Goal: Task Accomplishment & Management: Use online tool/utility

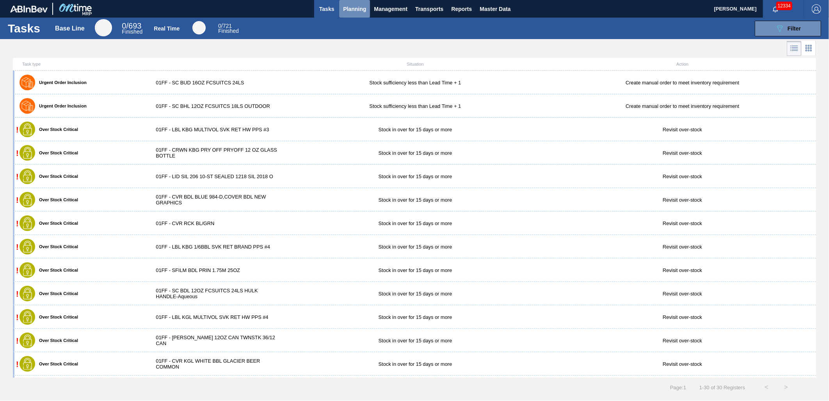
click at [367, 10] on button "Planning" at bounding box center [354, 9] width 31 height 18
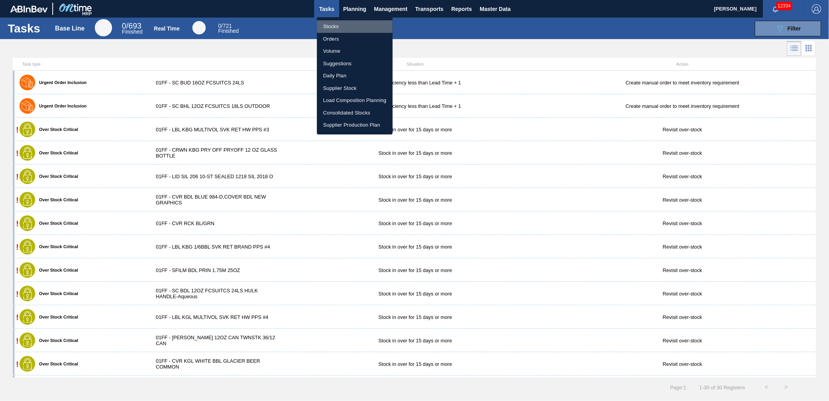
click at [352, 29] on li "Stocks" at bounding box center [355, 26] width 76 height 12
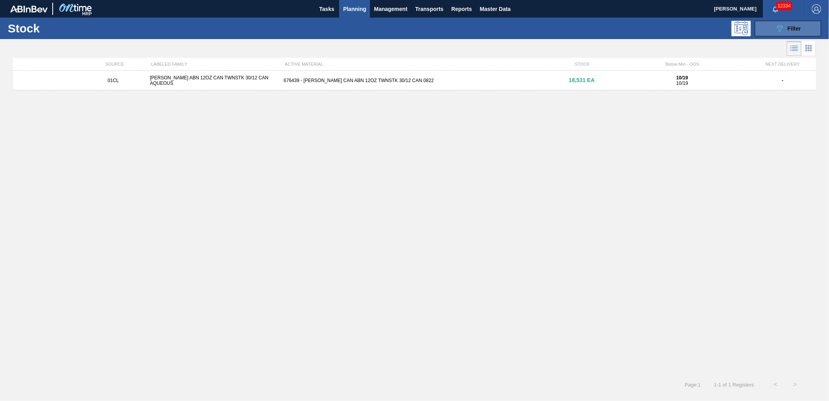
click at [778, 30] on icon "089F7B8B-B2A5-4AFE-B5C0-19BA573D28AC" at bounding box center [780, 28] width 9 height 9
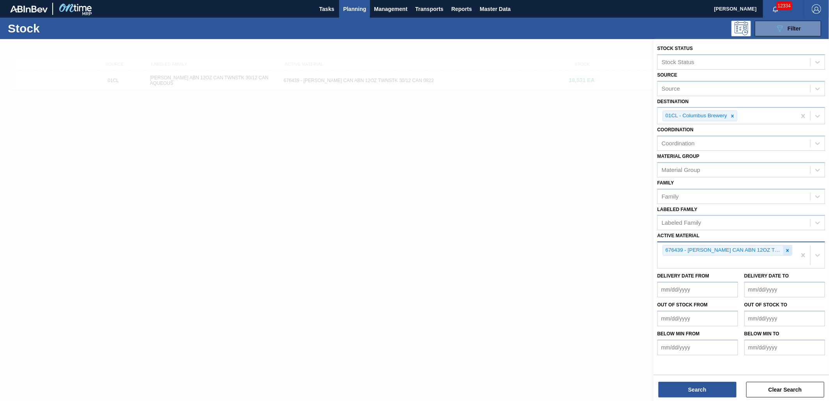
click at [787, 248] on icon at bounding box center [787, 250] width 5 height 5
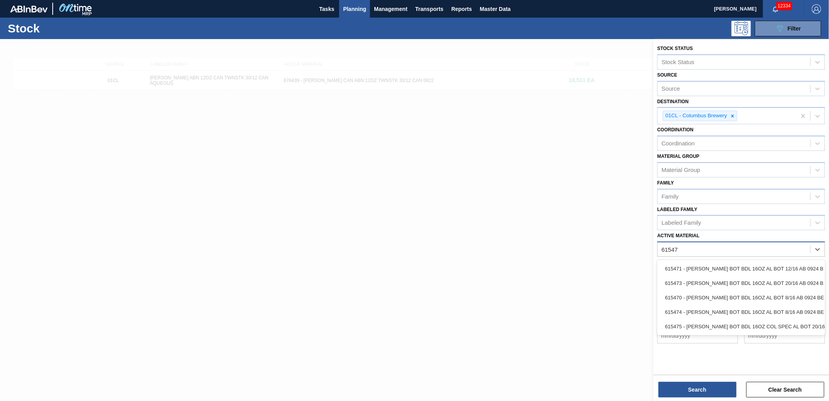
type Material "615475"
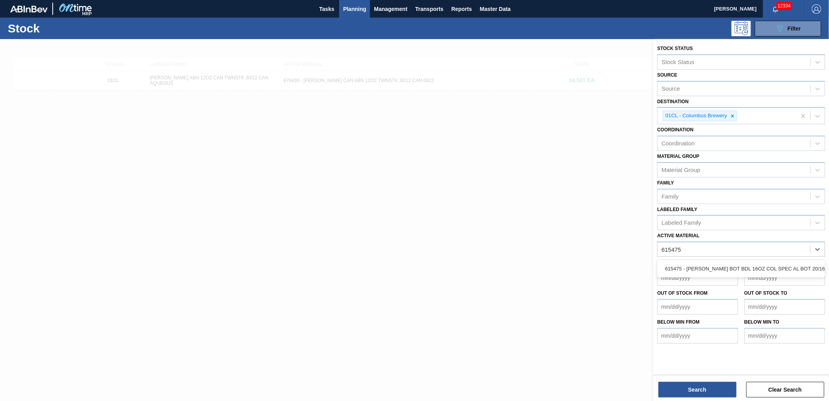
drag, startPoint x: 768, startPoint y: 268, endPoint x: 756, endPoint y: 285, distance: 20.9
click at [768, 268] on div "615475 - [PERSON_NAME] BOT BDL 16OZ COL SPEC AL BOT 20/16" at bounding box center [742, 268] width 168 height 14
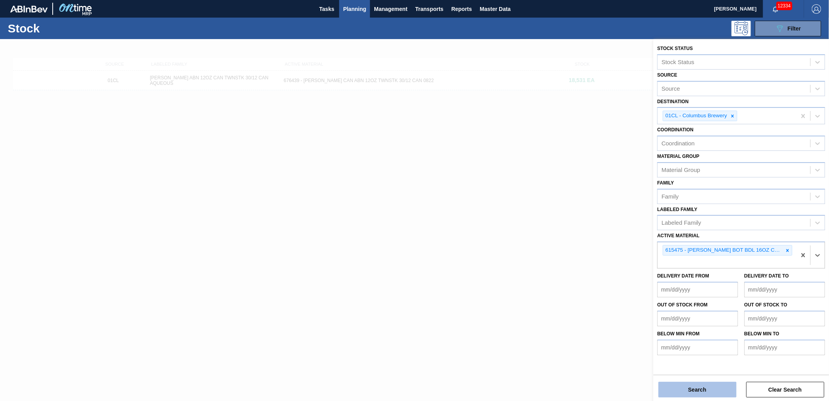
click at [711, 388] on button "Search" at bounding box center [698, 390] width 78 height 16
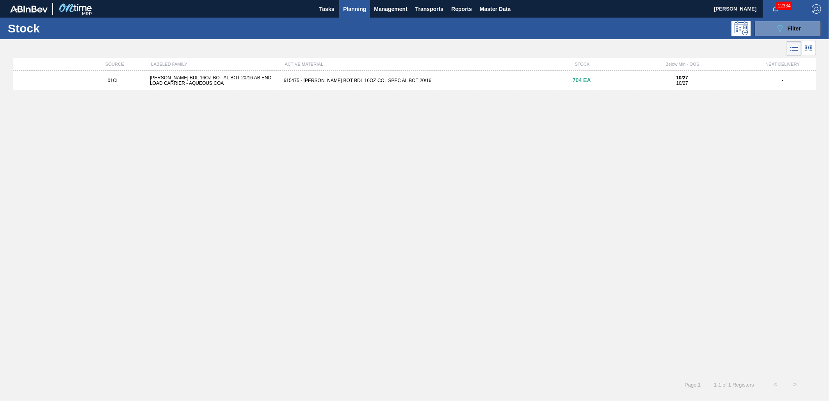
click at [294, 83] on div "615475 - [PERSON_NAME] BOT BDL 16OZ COL SPEC AL BOT 20/16" at bounding box center [415, 80] width 268 height 5
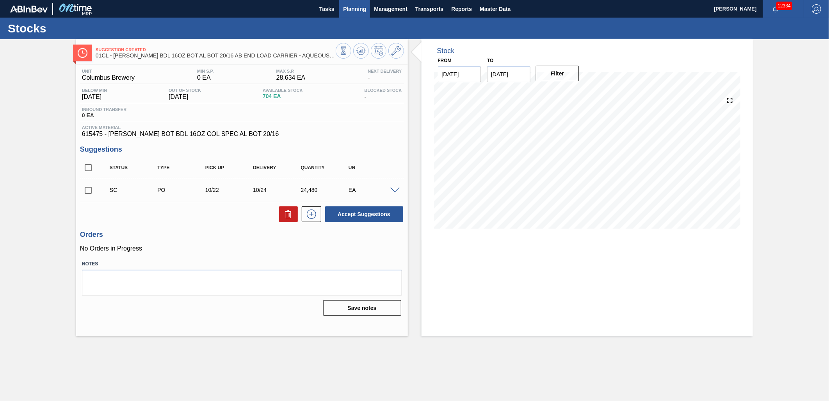
click at [351, 12] on span "Planning" at bounding box center [354, 8] width 23 height 9
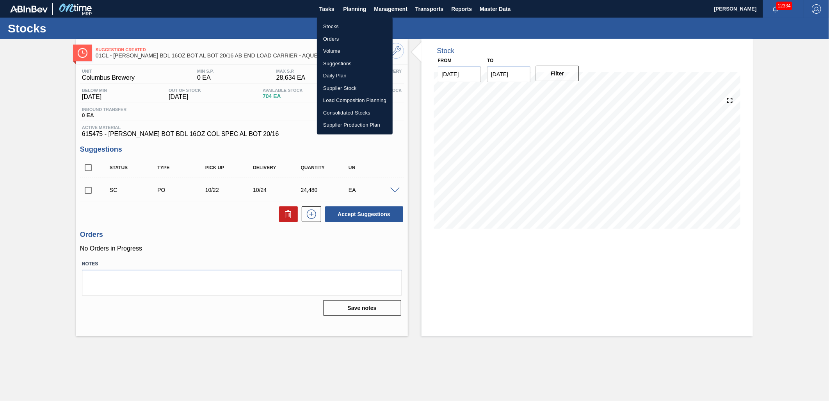
click at [344, 27] on li "Stocks" at bounding box center [355, 26] width 76 height 12
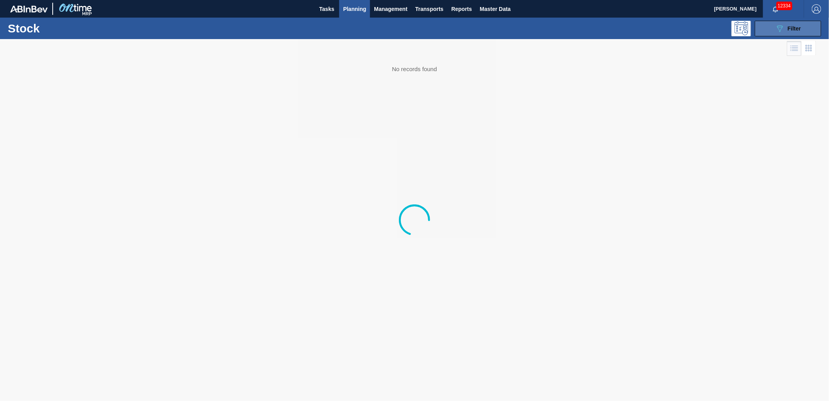
click at [769, 29] on button "089F7B8B-B2A5-4AFE-B5C0-19BA573D28AC Filter" at bounding box center [788, 29] width 66 height 16
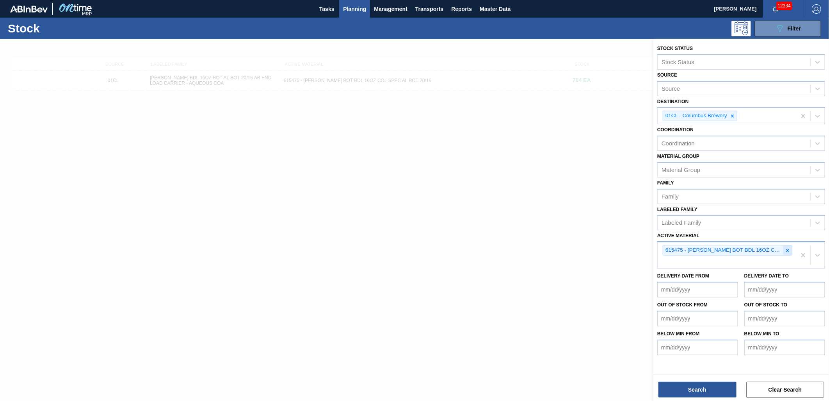
click at [786, 248] on icon at bounding box center [787, 250] width 5 height 5
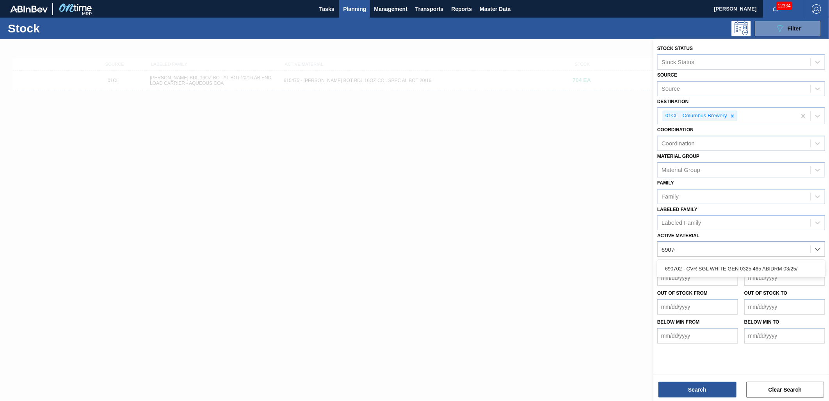
type Material "690702"
click at [740, 269] on div "690702 - CVR SGL WHITE GEN 0325 465 ABIDRM 03/25/" at bounding box center [742, 268] width 168 height 14
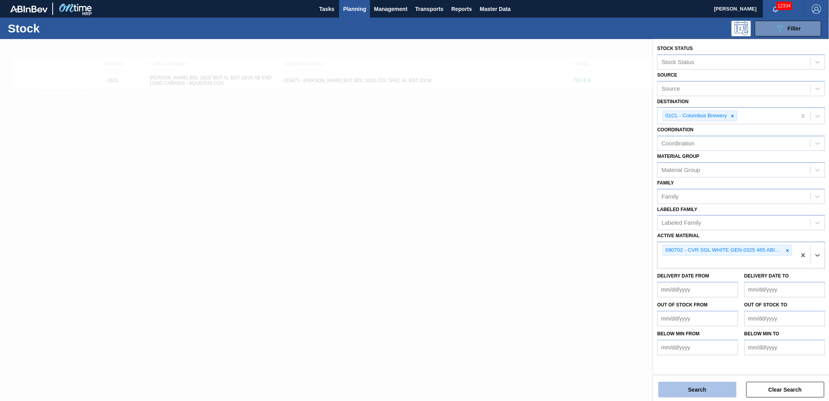
click at [704, 394] on button "Search" at bounding box center [698, 390] width 78 height 16
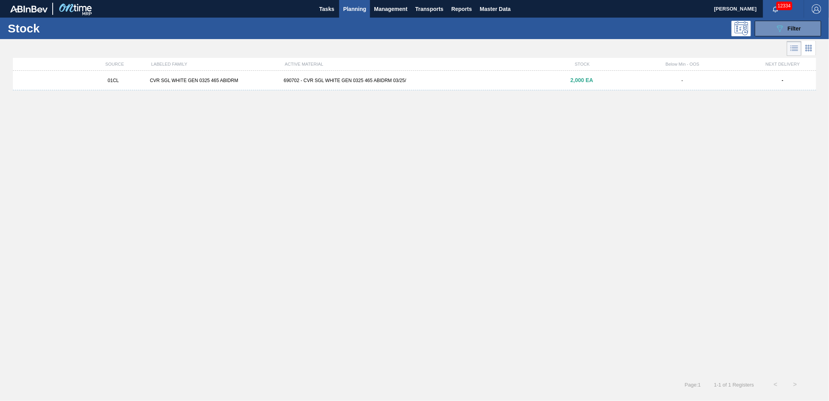
click at [407, 83] on div "01CL CVR SGL WHITE GEN 0325 465 ABIDRM 690702 - CVR SGL WHITE GEN 0325 465 ABID…" at bounding box center [415, 81] width 804 height 20
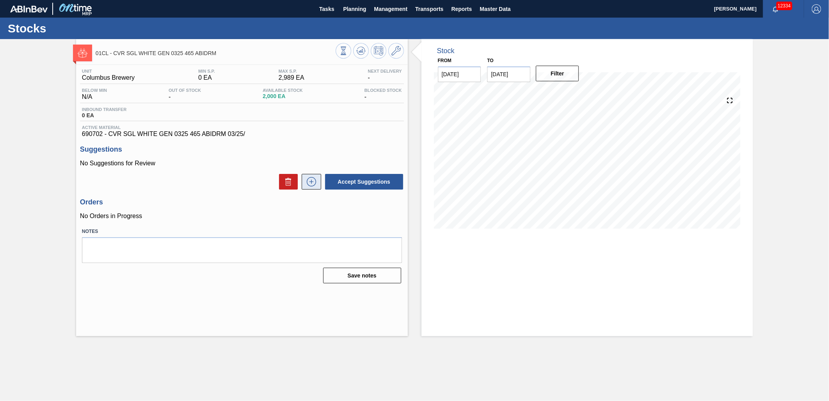
click at [305, 184] on icon at bounding box center [311, 181] width 12 height 9
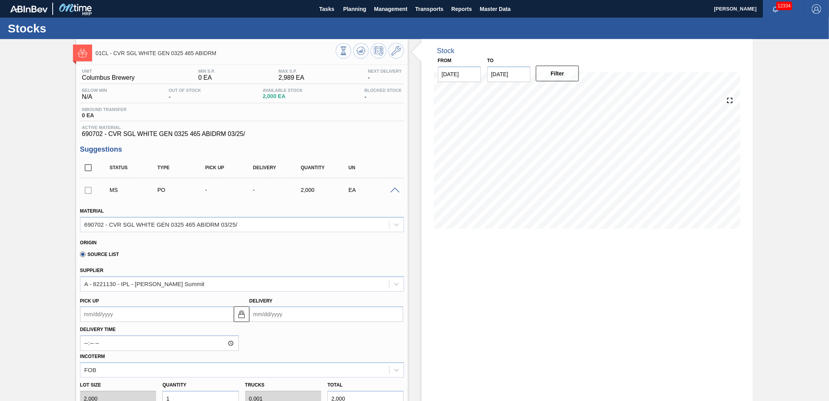
click at [84, 193] on div at bounding box center [88, 190] width 16 height 16
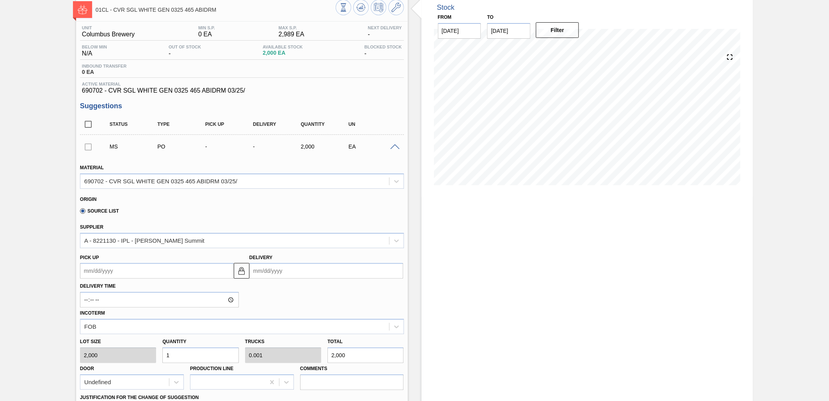
click at [89, 147] on div at bounding box center [88, 147] width 16 height 16
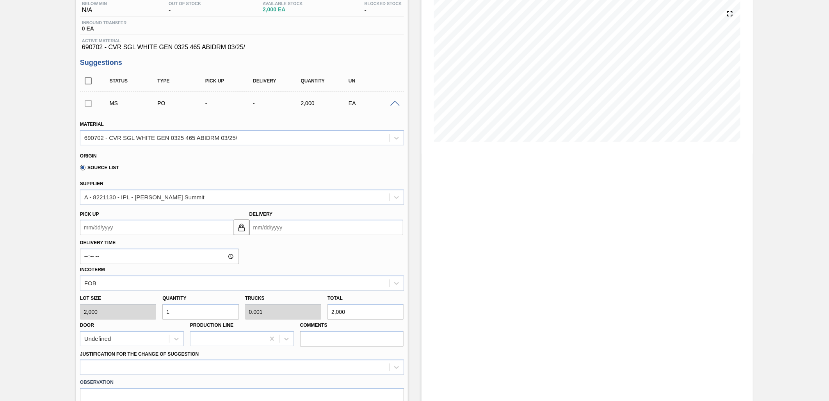
click at [319, 227] on input "Delivery" at bounding box center [327, 227] width 154 height 16
click at [309, 321] on div "30" at bounding box center [309, 322] width 11 height 11
type up105541719 "[DATE]"
type input "[DATE]"
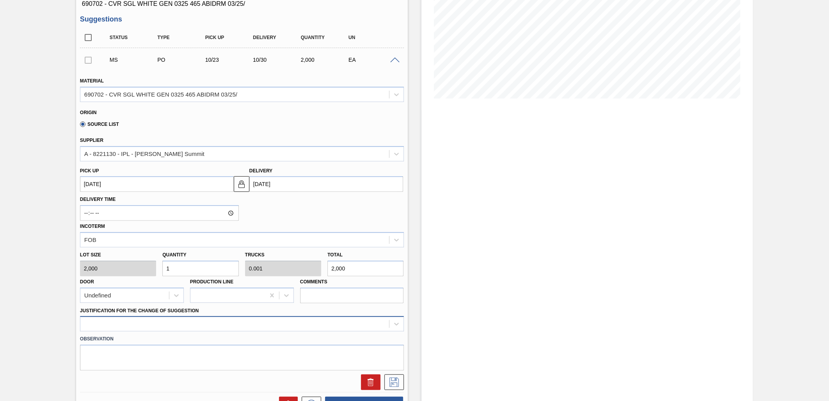
click at [252, 317] on div at bounding box center [242, 323] width 324 height 15
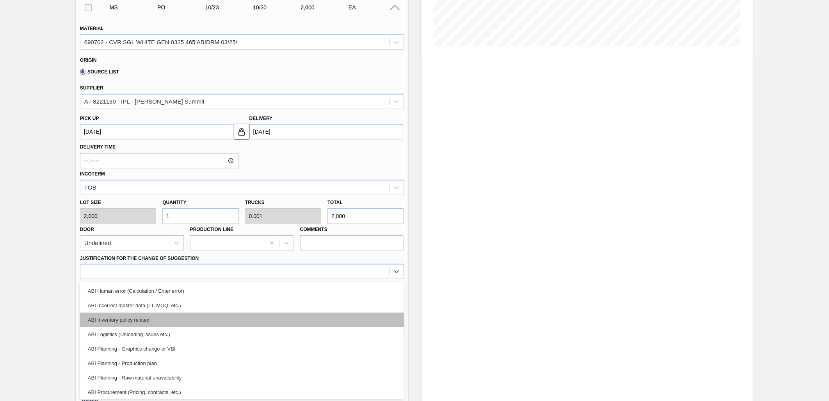
click at [244, 312] on div "ABI Inventory policy related" at bounding box center [242, 319] width 324 height 14
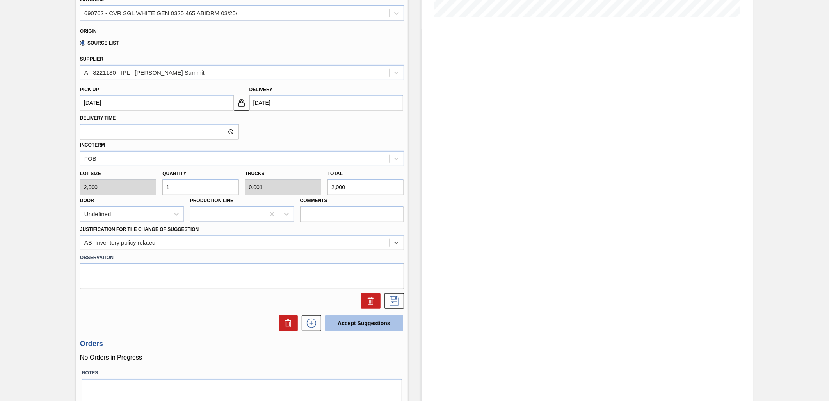
scroll to position [226, 0]
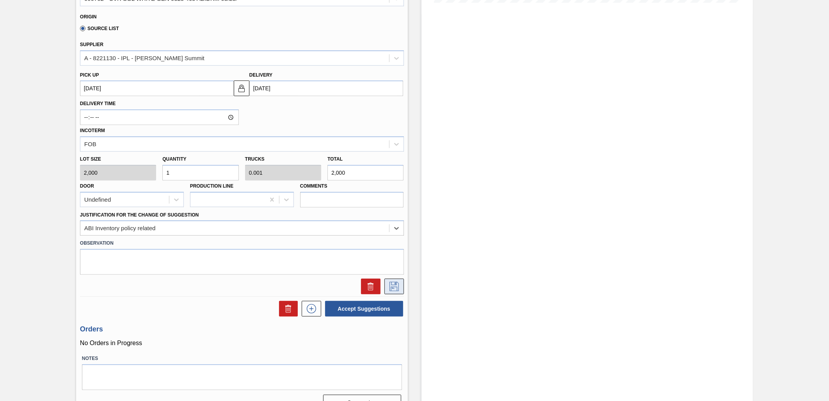
click at [395, 279] on button at bounding box center [395, 286] width 20 height 16
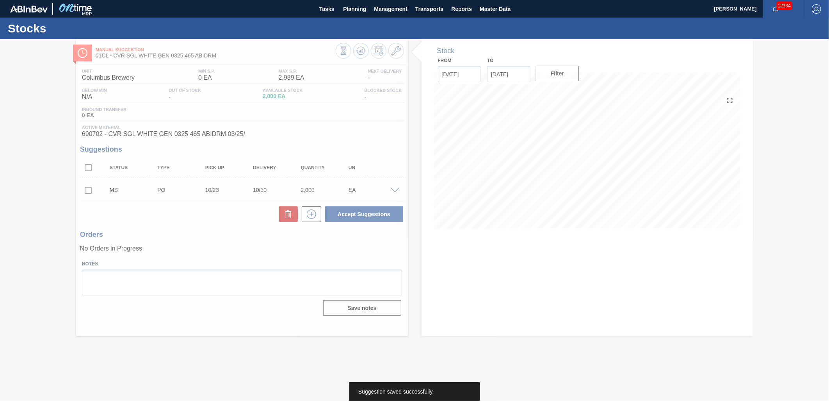
scroll to position [0, 0]
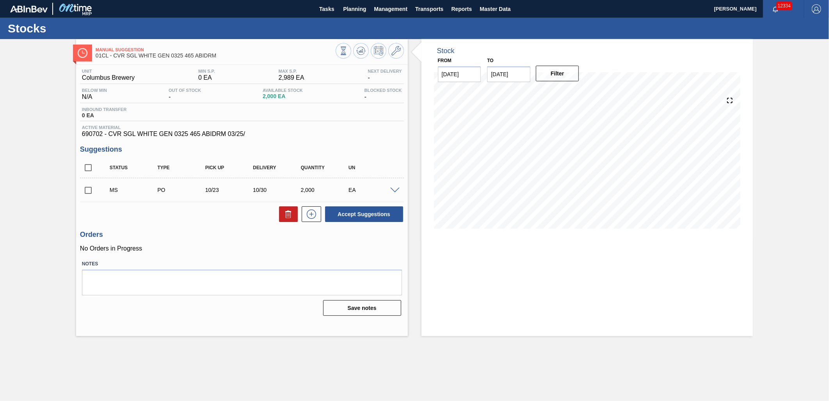
click at [92, 189] on input "checkbox" at bounding box center [88, 190] width 16 height 16
click at [389, 219] on button "Accept Suggestions" at bounding box center [364, 214] width 78 height 16
checkbox input "false"
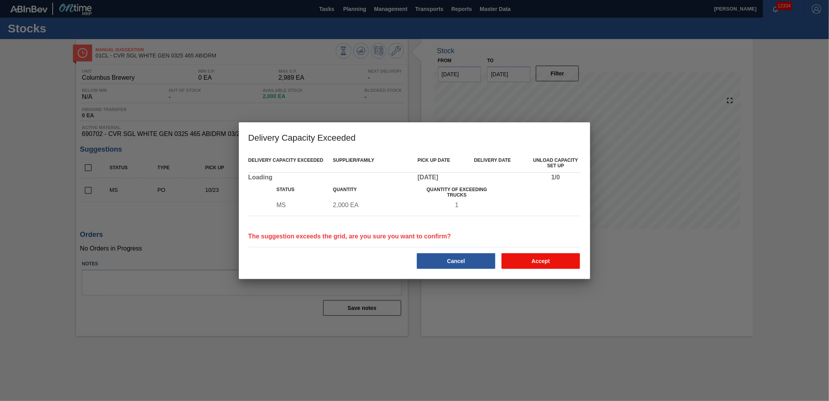
click at [537, 262] on button "Accept" at bounding box center [541, 261] width 78 height 16
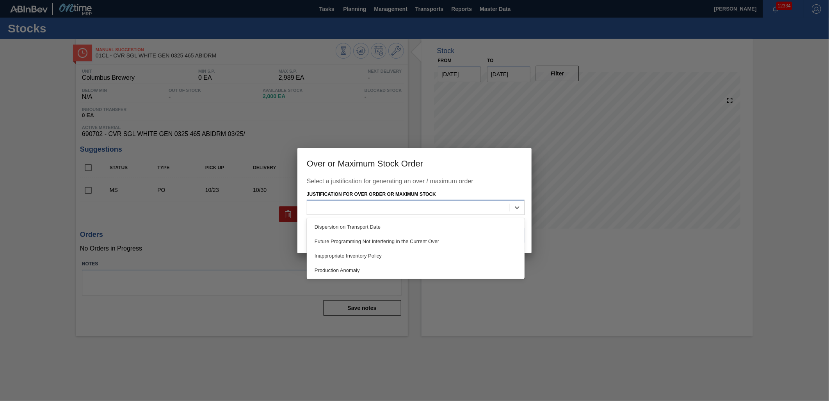
click at [449, 212] on div at bounding box center [408, 207] width 203 height 11
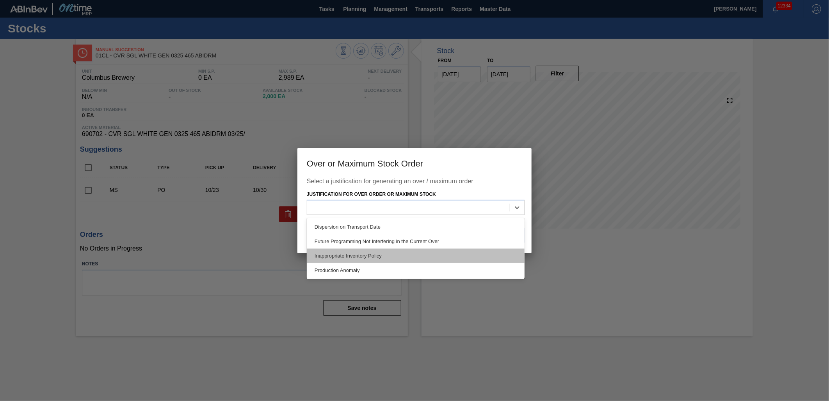
click at [400, 249] on div "Inappropriate Inventory Policy" at bounding box center [416, 255] width 218 height 14
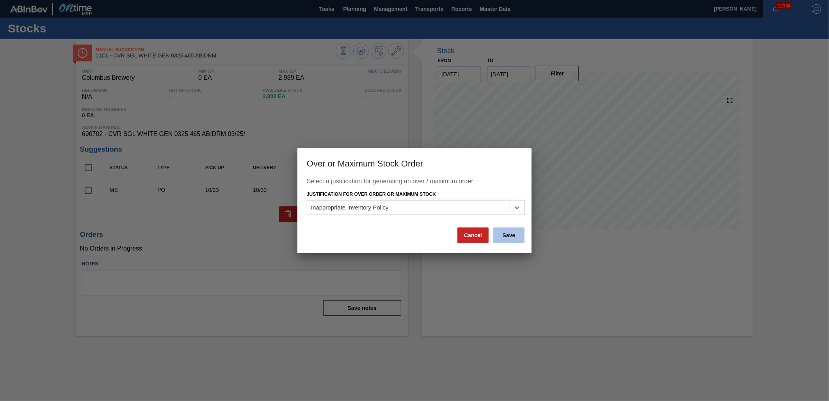
click at [519, 235] on button "Save" at bounding box center [509, 235] width 31 height 16
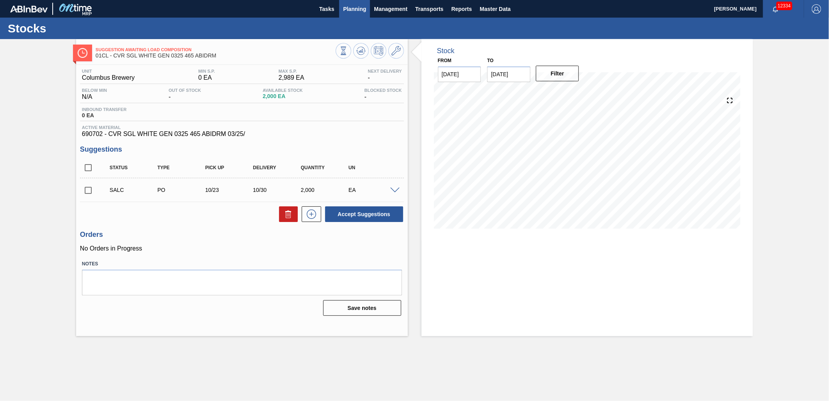
click at [357, 10] on span "Planning" at bounding box center [354, 8] width 23 height 9
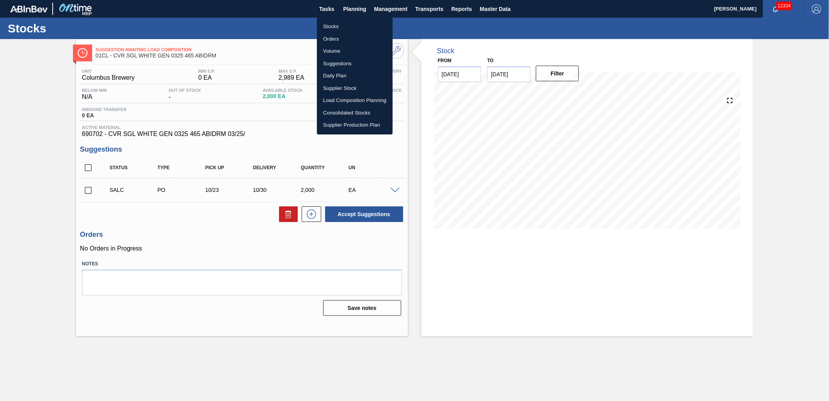
click at [346, 101] on li "Load Composition Planning" at bounding box center [355, 100] width 76 height 12
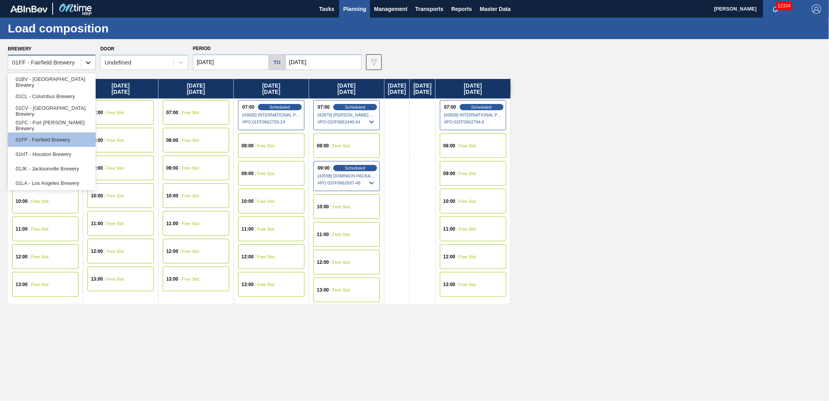
click at [83, 63] on div at bounding box center [88, 62] width 14 height 14
click at [66, 95] on div "01CL - Columbus Brewery" at bounding box center [52, 96] width 88 height 14
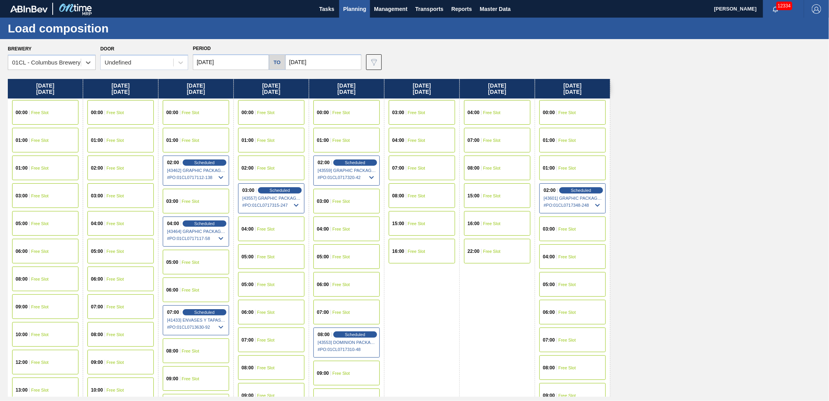
click at [341, 66] on input "[DATE]" at bounding box center [323, 62] width 76 height 16
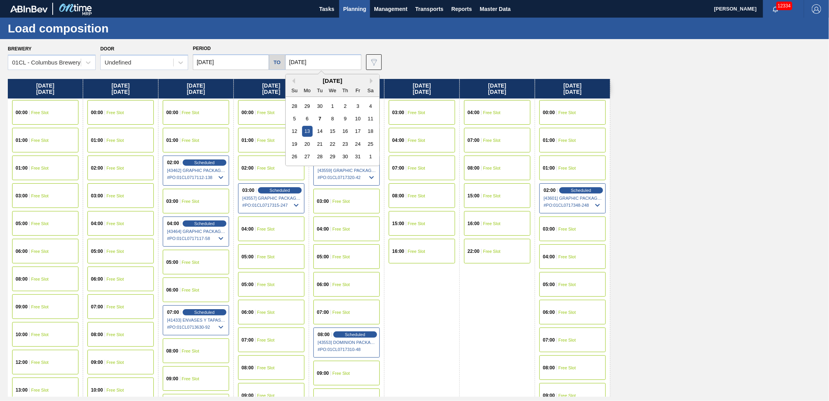
click at [368, 82] on div "[DATE]" at bounding box center [333, 80] width 94 height 7
click at [370, 80] on button "Next Month" at bounding box center [372, 80] width 5 height 5
click at [317, 119] on div "4" at bounding box center [320, 118] width 11 height 11
type input "[DATE]"
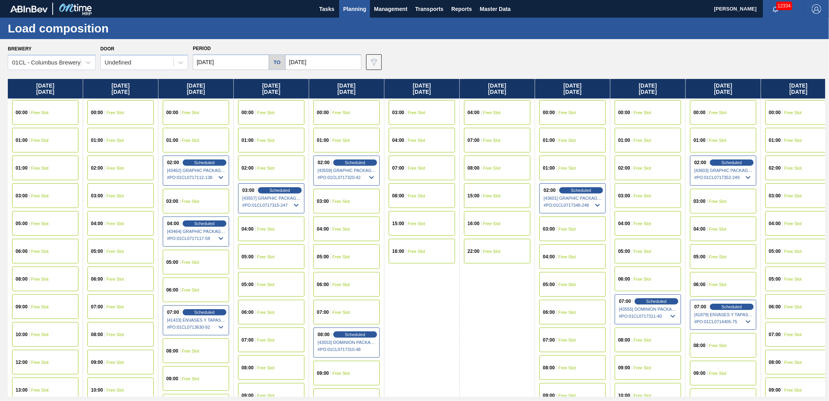
click at [245, 61] on input "[DATE]" at bounding box center [231, 62] width 76 height 16
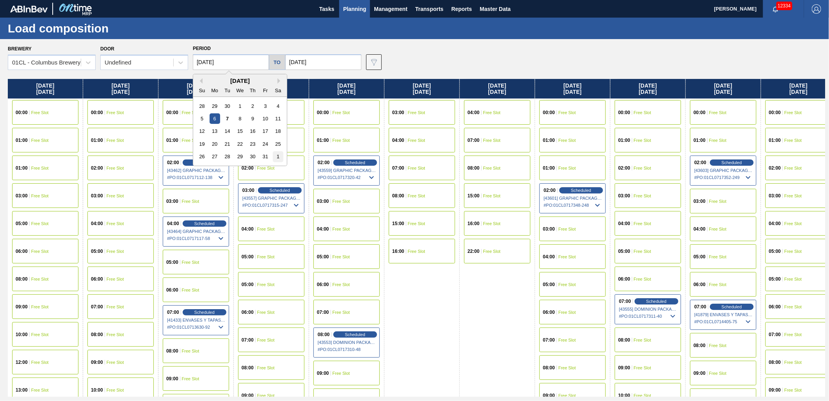
click at [275, 154] on div "1" at bounding box center [278, 156] width 11 height 11
type input "[DATE]"
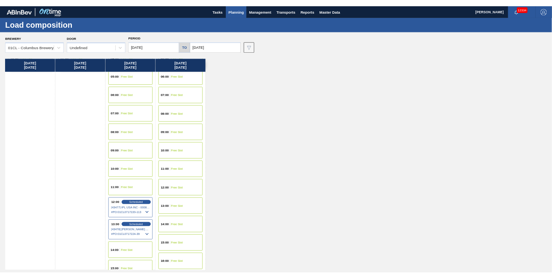
scroll to position [173, 0]
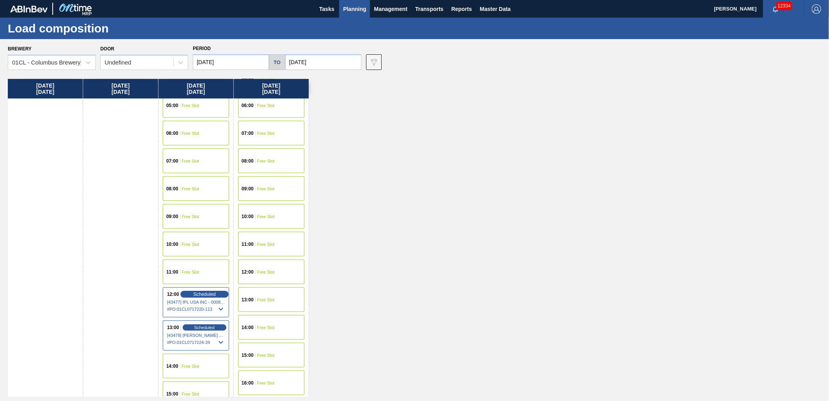
click at [210, 294] on span "Scheduled" at bounding box center [204, 293] width 22 height 5
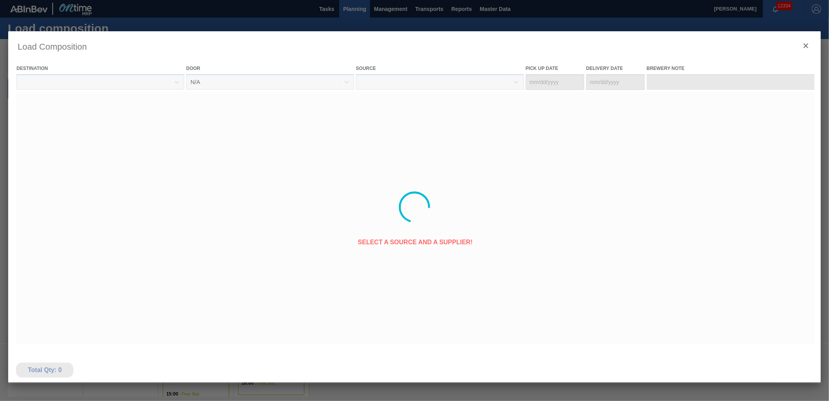
type Date "[DATE]"
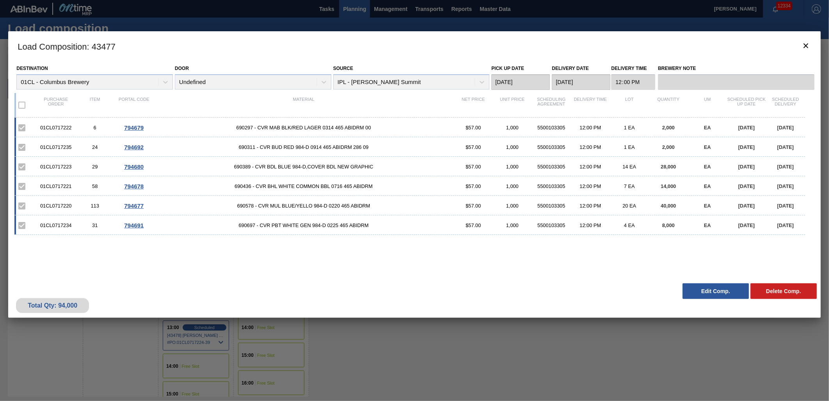
click at [706, 294] on button "Edit Comp." at bounding box center [716, 291] width 66 height 16
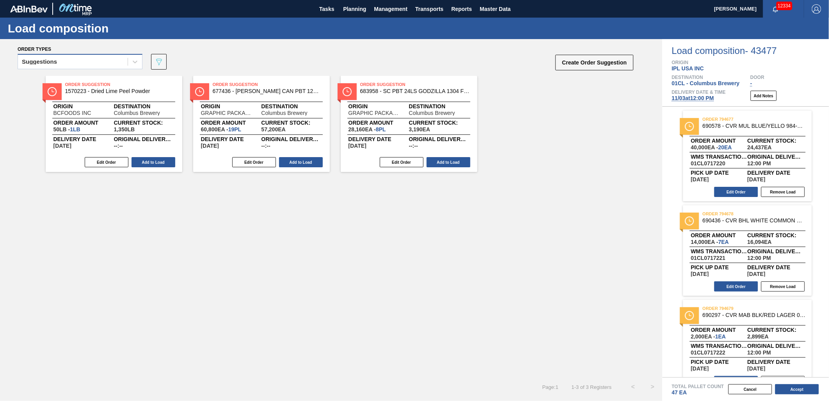
click at [81, 60] on div "Suggestions" at bounding box center [73, 61] width 110 height 11
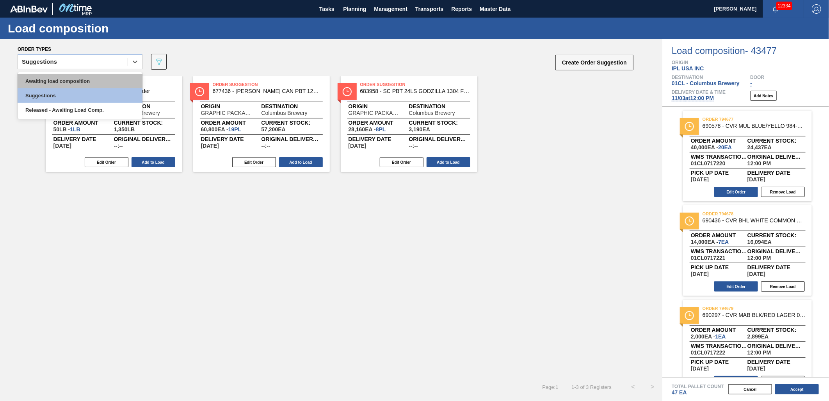
click at [70, 74] on div "Awaiting load composition" at bounding box center [80, 81] width 125 height 14
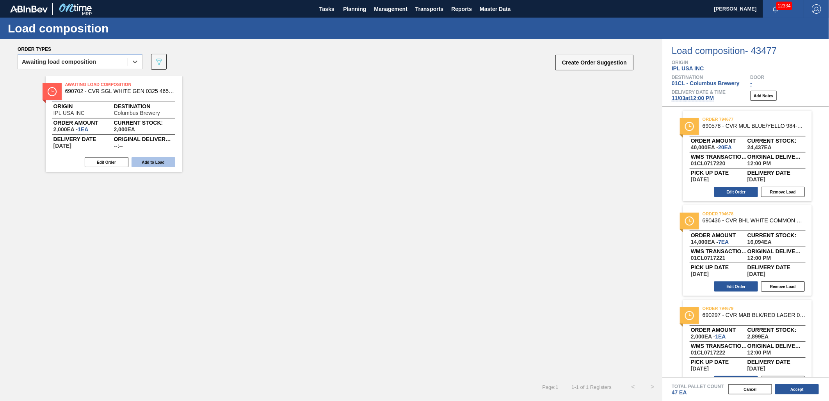
click at [143, 160] on button "Add to Load" at bounding box center [154, 162] width 44 height 10
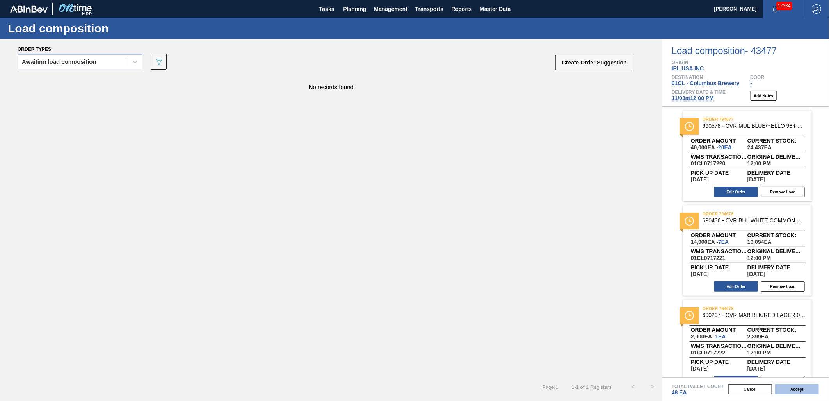
click at [795, 392] on button "Accept" at bounding box center [798, 389] width 44 height 10
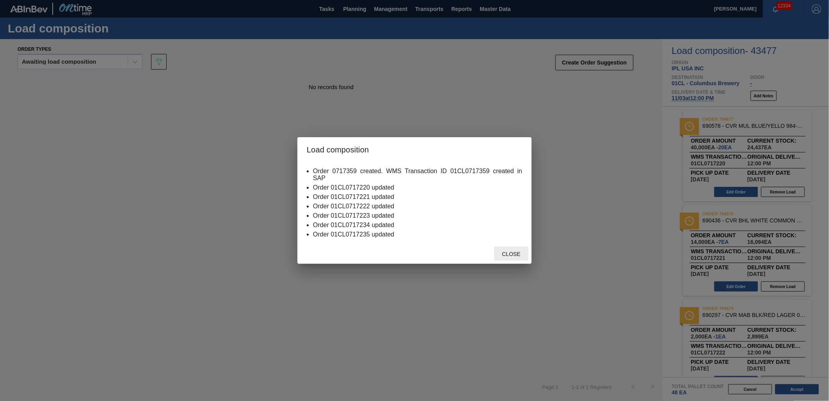
click at [514, 251] on span "Close" at bounding box center [511, 254] width 31 height 6
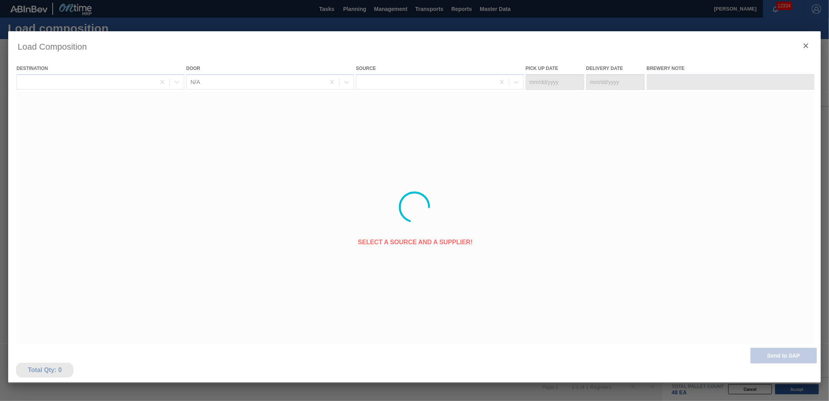
type Date "[DATE]"
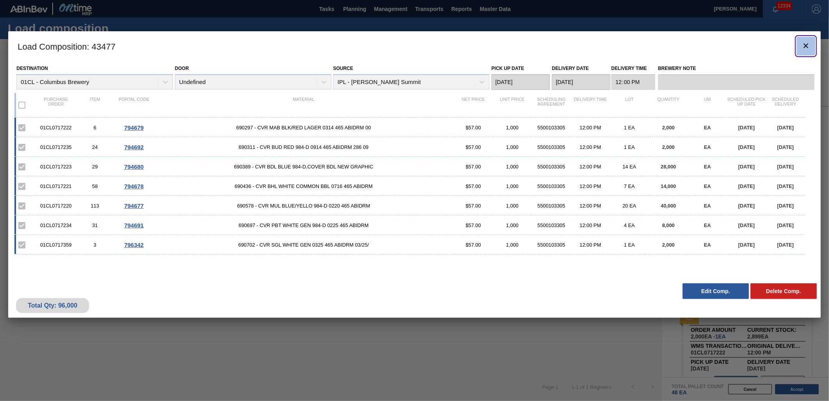
click at [807, 46] on icon "botão de ícone" at bounding box center [806, 45] width 5 height 5
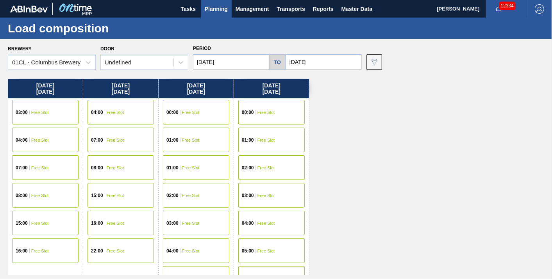
click at [209, 8] on span "Planning" at bounding box center [216, 8] width 23 height 9
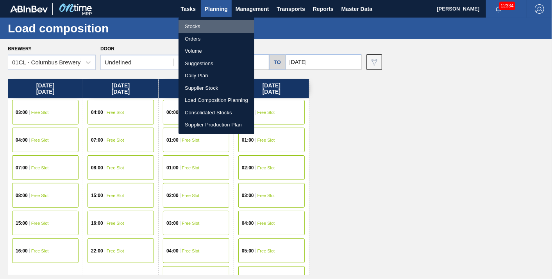
click at [208, 26] on li "Stocks" at bounding box center [216, 26] width 76 height 12
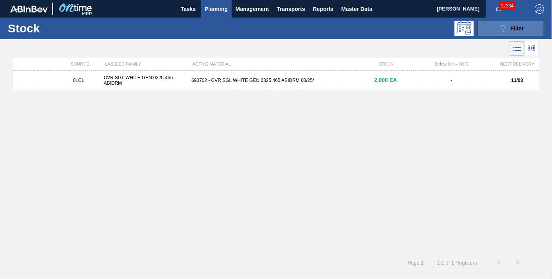
click at [494, 25] on button "089F7B8B-B2A5-4AFE-B5C0-19BA573D28AC Filter" at bounding box center [511, 29] width 66 height 16
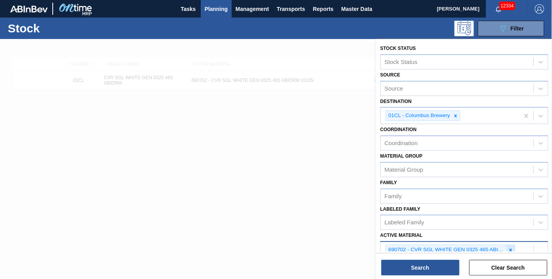
click at [512, 248] on icon at bounding box center [510, 250] width 5 height 5
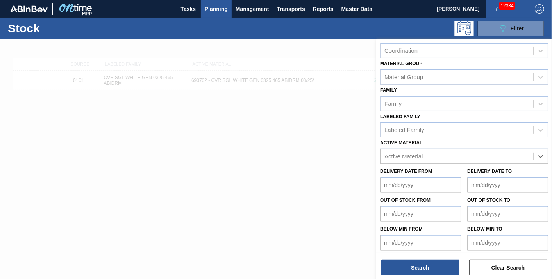
scroll to position [104, 0]
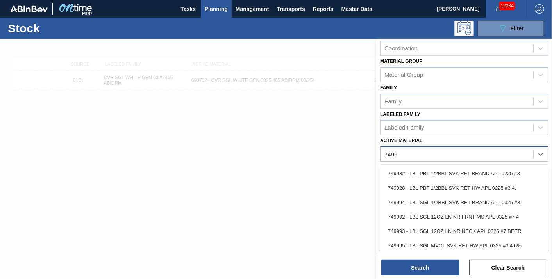
type Material "74999"
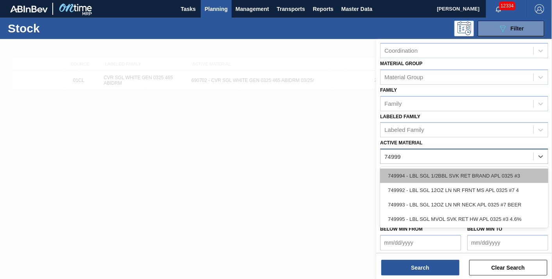
click at [465, 169] on div "749994 - LBL SGL 1/2BBL SVK RET BRAND APL 0325 #3" at bounding box center [464, 176] width 168 height 14
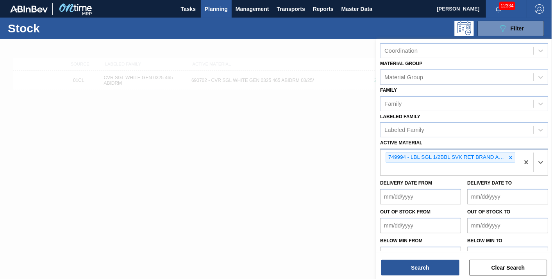
scroll to position [104, 0]
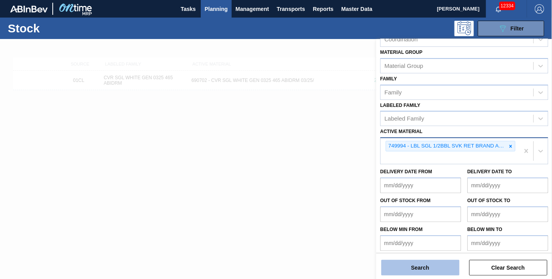
click at [419, 269] on button "Search" at bounding box center [420, 268] width 78 height 16
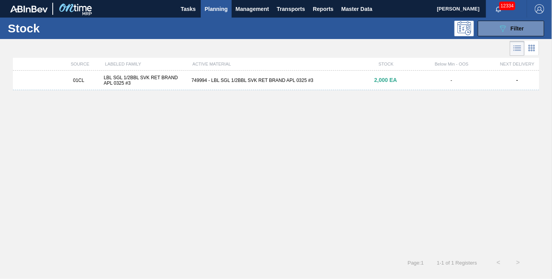
click at [297, 85] on div "01CL LBL SGL 1/2BBL SVK RET BRAND APL 0325 #3 749994 - LBL SGL 1/2BBL SVK RET B…" at bounding box center [276, 81] width 526 height 20
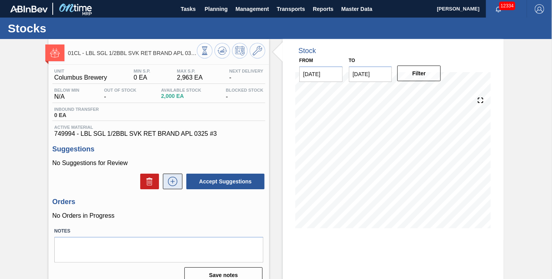
click at [168, 178] on icon at bounding box center [172, 181] width 12 height 9
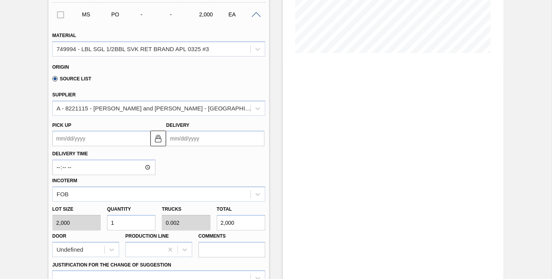
scroll to position [183, 0]
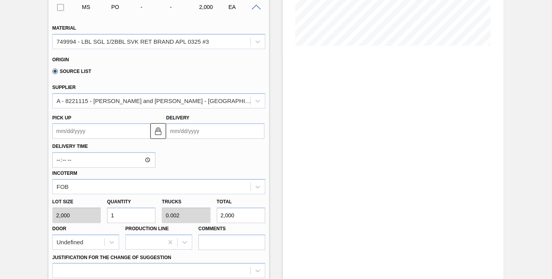
click at [212, 133] on input "Delivery" at bounding box center [215, 131] width 98 height 16
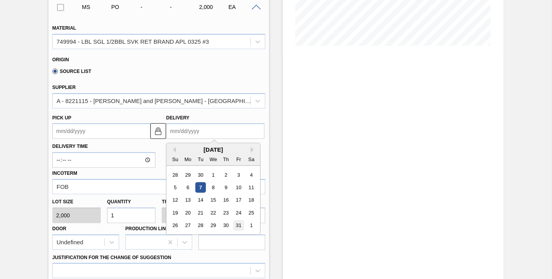
click at [237, 223] on div "31" at bounding box center [239, 226] width 11 height 11
type up105543347 "[DATE]"
type input "[DATE]"
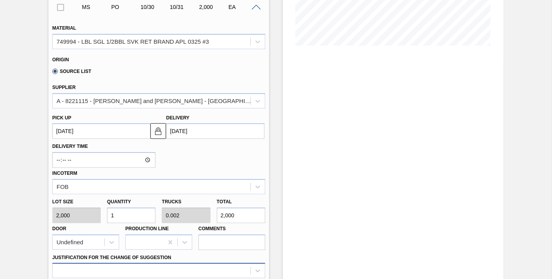
scroll to position [305, 0]
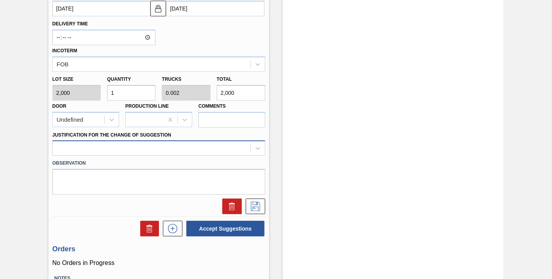
click at [207, 156] on div at bounding box center [158, 148] width 213 height 15
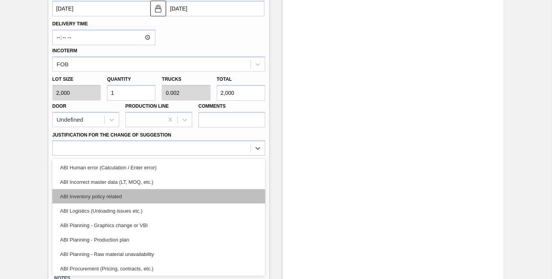
click at [201, 196] on div "ABI Inventory policy related" at bounding box center [158, 196] width 213 height 14
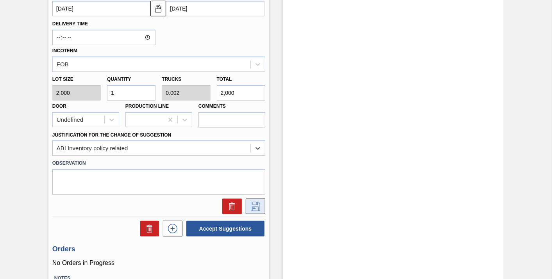
click at [263, 201] on button at bounding box center [256, 207] width 20 height 16
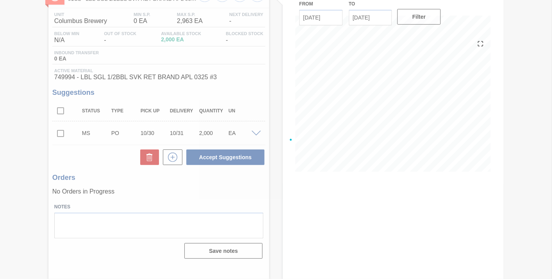
scroll to position [56, 0]
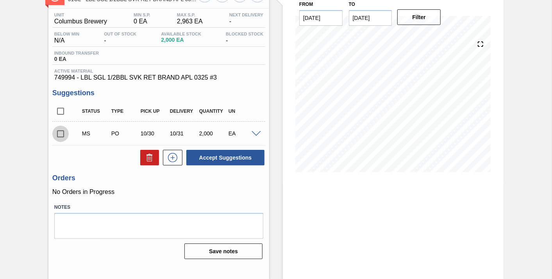
click at [62, 135] on input "checkbox" at bounding box center [60, 134] width 16 height 16
click at [203, 154] on button "Accept Suggestions" at bounding box center [225, 158] width 78 height 16
checkbox input "false"
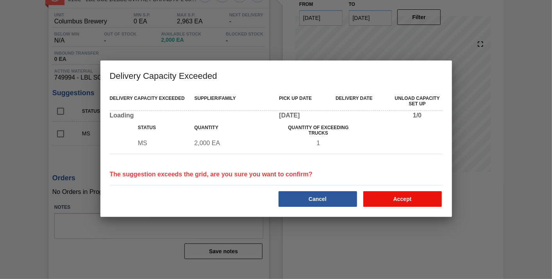
click at [376, 193] on button "Accept" at bounding box center [402, 199] width 78 height 16
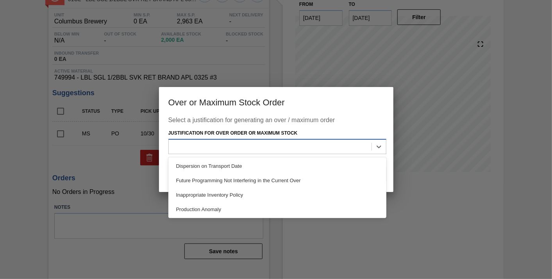
click at [335, 146] on div at bounding box center [270, 146] width 203 height 11
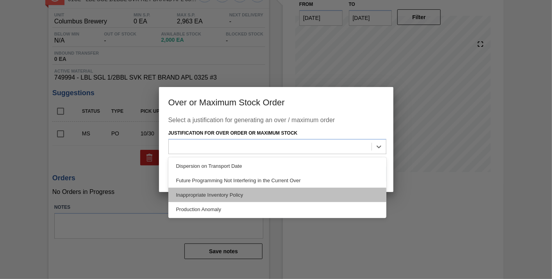
click at [317, 188] on div "Inappropriate Inventory Policy" at bounding box center [277, 195] width 218 height 14
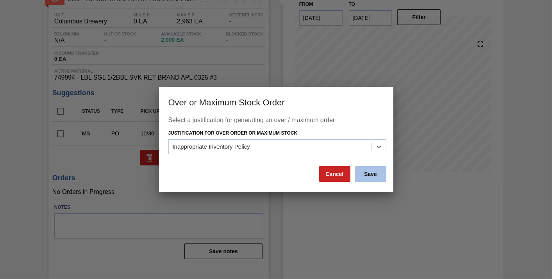
click at [367, 174] on button "Save" at bounding box center [370, 174] width 31 height 16
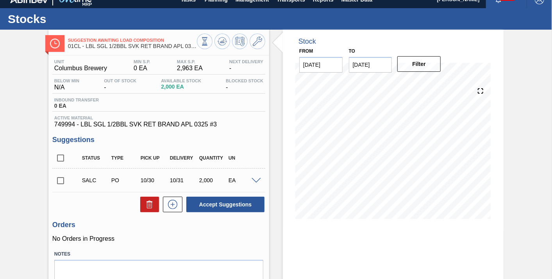
scroll to position [9, 0]
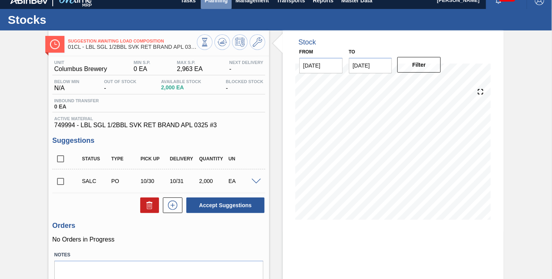
click at [222, 3] on span "Planning" at bounding box center [216, 0] width 23 height 9
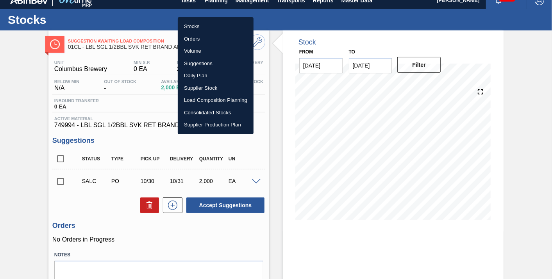
click at [214, 99] on li "Load Composition Planning" at bounding box center [216, 100] width 76 height 12
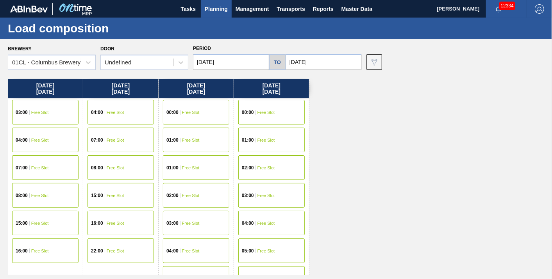
click at [552, 0] on html "Tasks Planning Management Transports Reports Master Data [PERSON_NAME] 12334 Ma…" at bounding box center [276, 0] width 552 height 0
click at [527, 84] on div "[DATE] 03:00 Free Slot 04:00 Free Slot 07:00 Free Slot 08:00 Free Slot 15:00 Fr…" at bounding box center [278, 177] width 540 height 196
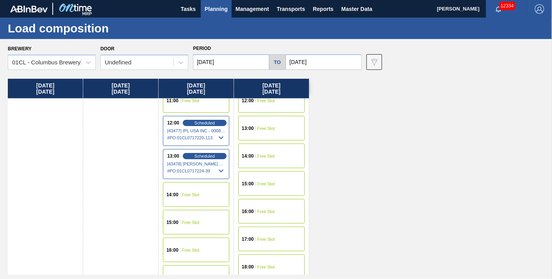
scroll to position [347, 0]
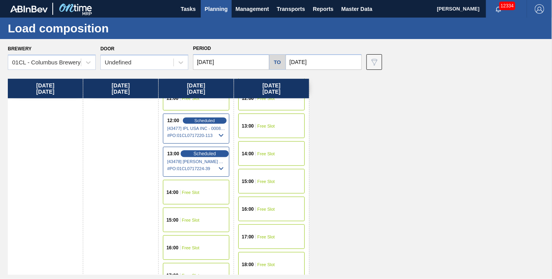
click at [206, 155] on span "Scheduled" at bounding box center [204, 153] width 22 height 5
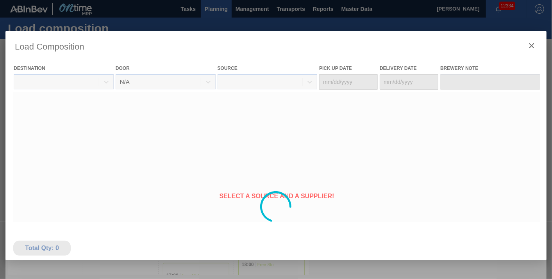
type Date "[DATE]"
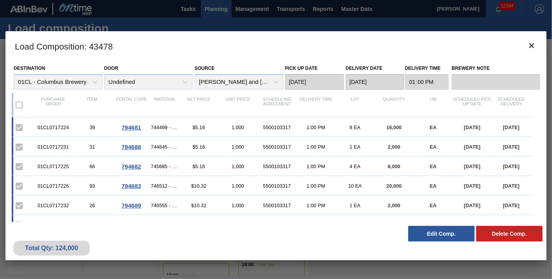
click at [442, 236] on button "Edit Comp." at bounding box center [441, 234] width 66 height 16
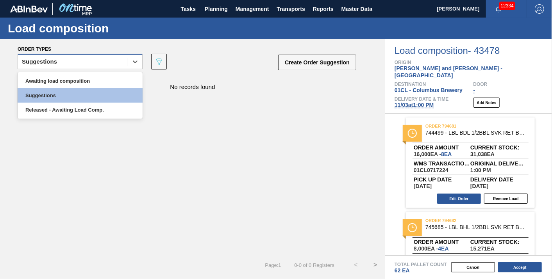
click at [116, 61] on div "Suggestions" at bounding box center [73, 61] width 110 height 11
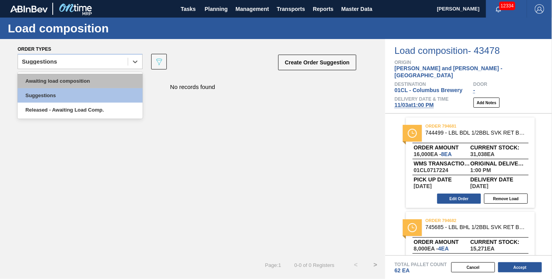
click at [105, 83] on div "Awaiting load composition" at bounding box center [80, 81] width 125 height 14
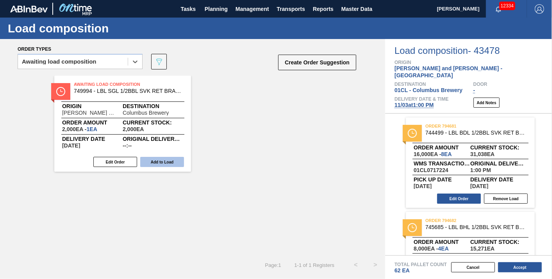
click at [167, 164] on button "Add to Load" at bounding box center [162, 162] width 44 height 10
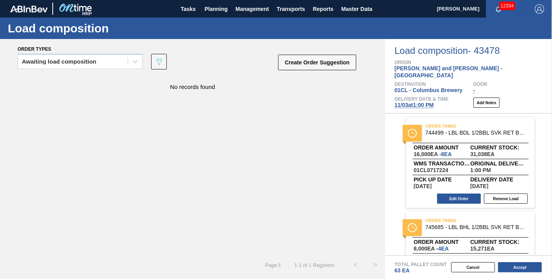
click at [190, 240] on div "No records found" at bounding box center [192, 166] width 385 height 180
click at [131, 64] on icon at bounding box center [135, 62] width 8 height 8
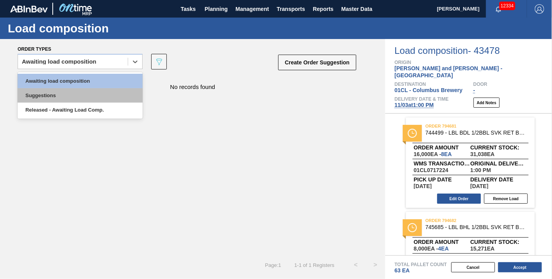
click at [109, 99] on div "Suggestions" at bounding box center [80, 95] width 125 height 14
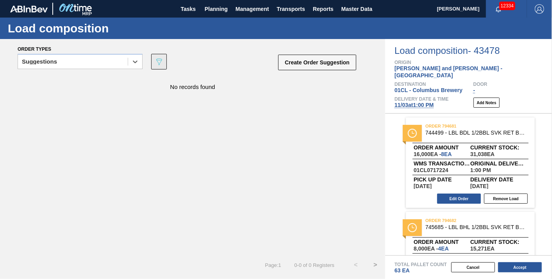
click at [159, 63] on icon "089F7B8B-B2A5-4AFE-B5C0-19BA573D28AC" at bounding box center [158, 61] width 9 height 9
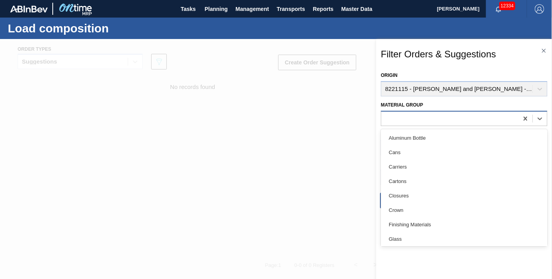
click at [391, 118] on div at bounding box center [449, 118] width 137 height 11
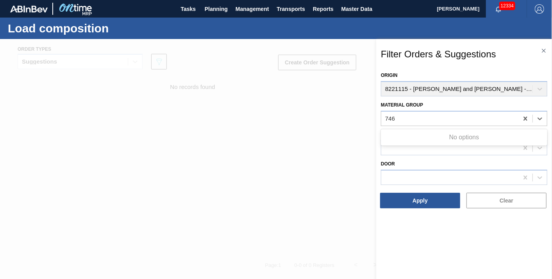
type Group "746"
type Group "746559"
click at [448, 116] on div at bounding box center [449, 118] width 137 height 11
type Group "746559"
click at [337, 129] on div at bounding box center [276, 178] width 552 height 279
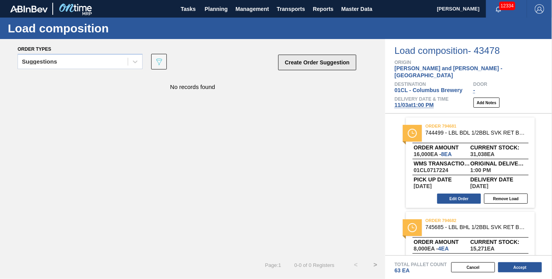
click at [291, 64] on button "Create Order Suggestion" at bounding box center [317, 63] width 78 height 16
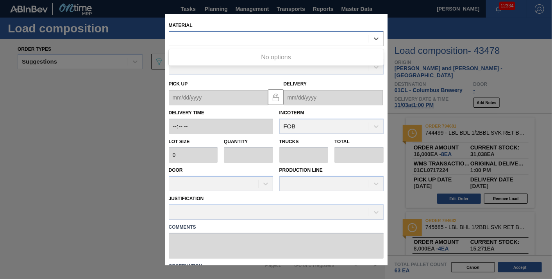
click at [198, 33] on div at bounding box center [269, 38] width 200 height 11
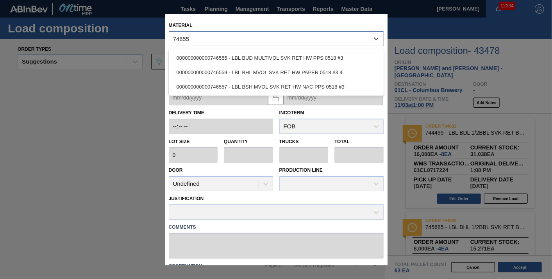
type input "746559"
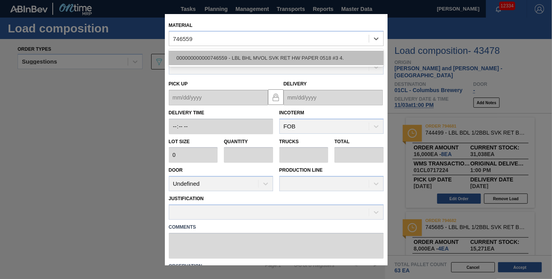
click at [237, 55] on div "000000000000746559 - LBL BHL MVOL SVK RET HW PAPER 0518 #3 4." at bounding box center [276, 58] width 215 height 14
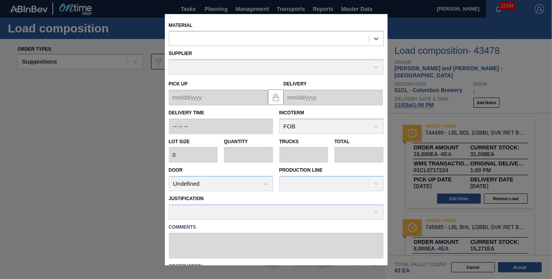
type input "2,000"
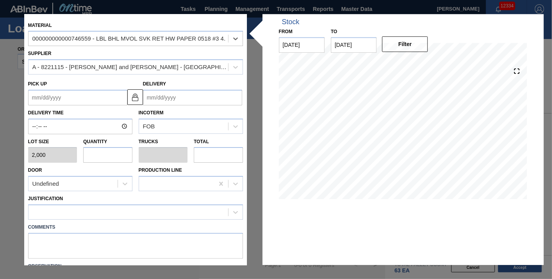
click at [163, 98] on input "Delivery" at bounding box center [192, 98] width 99 height 16
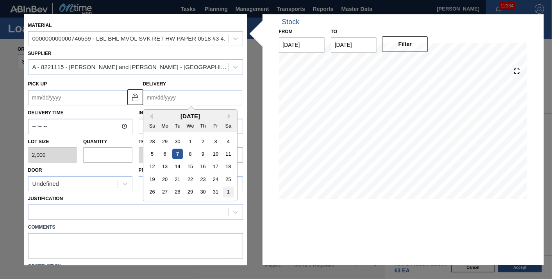
click at [223, 190] on div "1" at bounding box center [228, 192] width 11 height 11
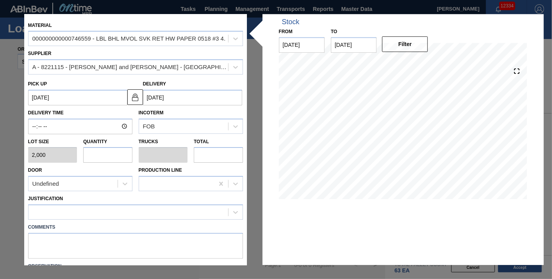
type up "[DATE]"
type input "[DATE]"
click at [116, 154] on input "text" at bounding box center [107, 156] width 49 height 16
type input "1"
type input "0.002"
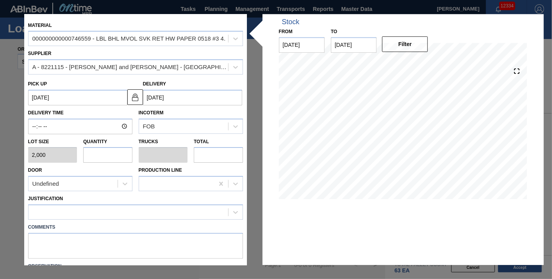
type input "2,000"
type input "1"
click at [156, 211] on div at bounding box center [129, 212] width 200 height 11
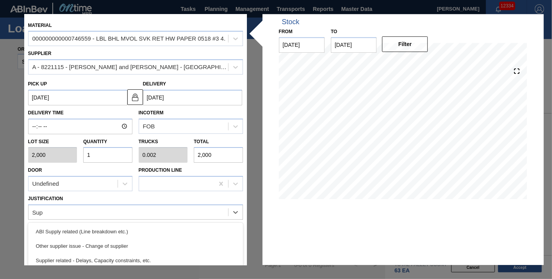
type input "Supp"
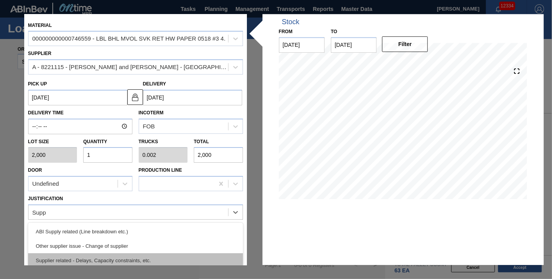
click at [118, 259] on div "Supplier related - Delays, Capacity constraints, etc." at bounding box center [135, 260] width 215 height 14
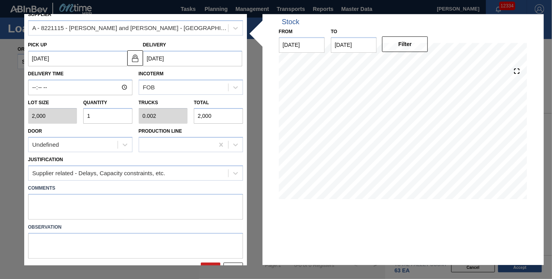
scroll to position [55, 0]
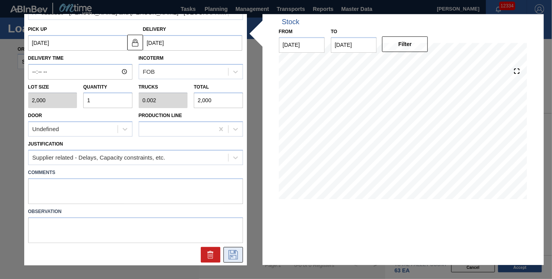
click at [236, 253] on icon at bounding box center [233, 254] width 12 height 9
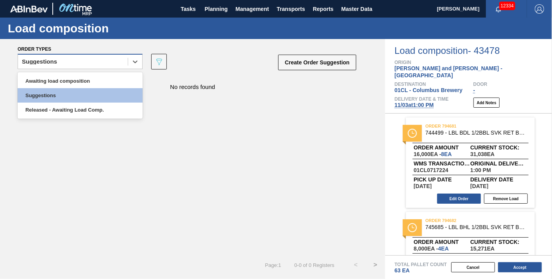
click at [115, 64] on div "Suggestions" at bounding box center [73, 61] width 110 height 11
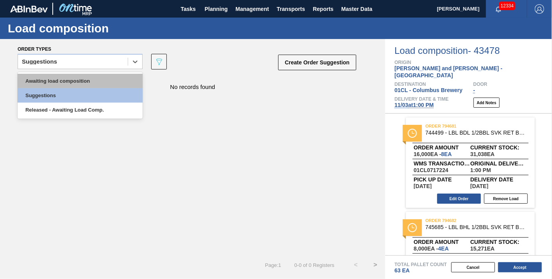
click at [111, 75] on div "Awaiting load composition" at bounding box center [80, 81] width 125 height 14
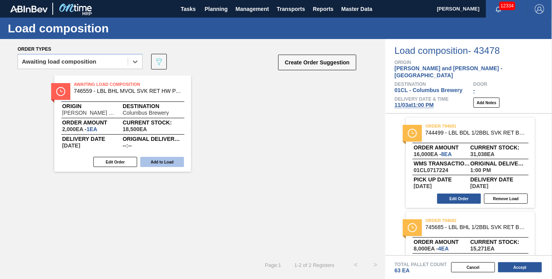
click at [166, 160] on button "Add to Load" at bounding box center [162, 162] width 44 height 10
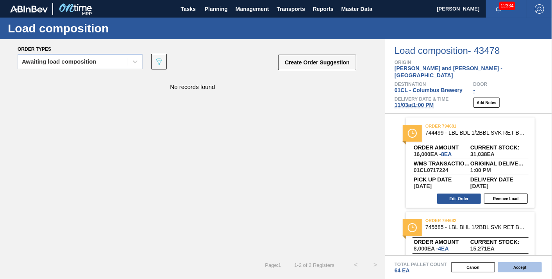
click at [517, 266] on button "Accept" at bounding box center [520, 267] width 44 height 10
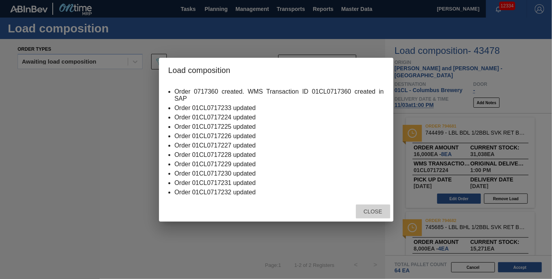
click at [373, 210] on div "Close" at bounding box center [373, 212] width 34 height 14
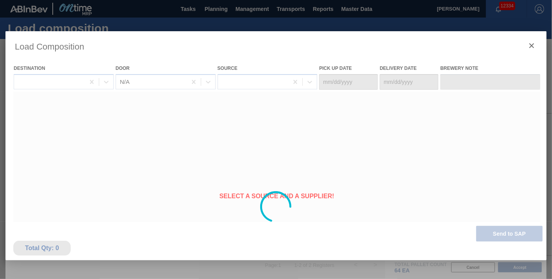
type Date "[DATE]"
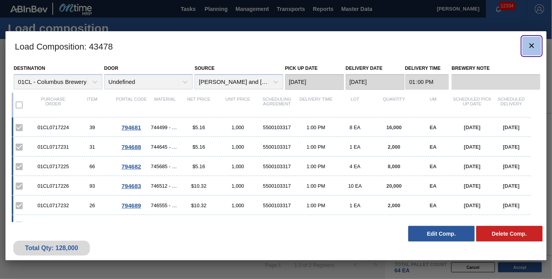
click at [528, 46] on icon "botão de ícone" at bounding box center [531, 45] width 9 height 9
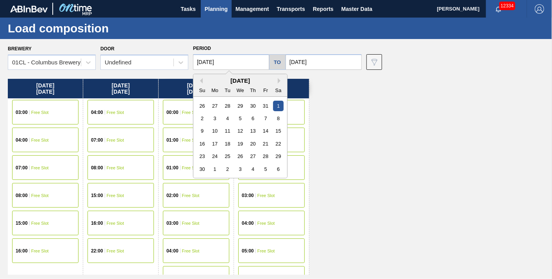
click at [234, 58] on input "[DATE]" at bounding box center [231, 62] width 76 height 16
click at [201, 80] on button "Previous Month" at bounding box center [199, 80] width 5 height 5
click at [218, 128] on div "13" at bounding box center [215, 131] width 11 height 11
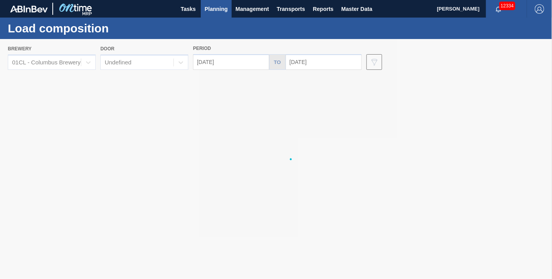
type input "[DATE]"
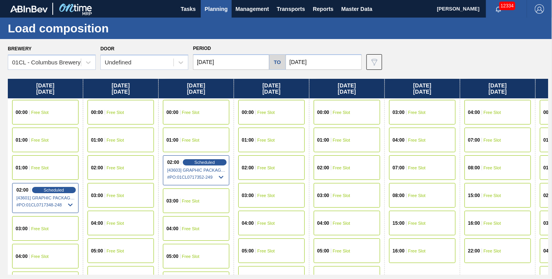
click at [552, 0] on html "Tasks Planning Management Transports Reports Master Data [PERSON_NAME] 12334 Ma…" at bounding box center [276, 0] width 552 height 0
click at [551, 168] on div "Brewery 01CL - Columbus Brewery Door Undefined Period [DATE] to [DATE] Data vie…" at bounding box center [276, 159] width 552 height 240
click at [130, 25] on h1 "Load composition" at bounding box center [77, 28] width 139 height 9
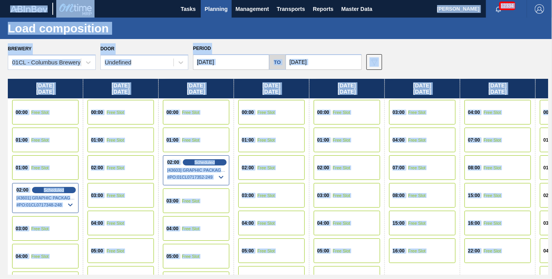
drag, startPoint x: 551, startPoint y: 103, endPoint x: 552, endPoint y: 125, distance: 21.9
click at [552, 0] on html "Tasks Planning Management Transports Reports Master Data [PERSON_NAME] 12334 Ma…" at bounding box center [276, 0] width 552 height 0
click at [423, 57] on div "Brewery 01CL - Columbus Brewery Door Undefined Period [DATE] to [DATE] Data vie…" at bounding box center [278, 56] width 540 height 27
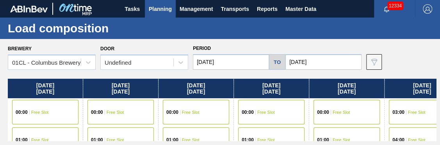
click at [439, 49] on div "Brewery 01CL - Columbus Brewery Door Undefined Period [DATE] to [DATE] Data vie…" at bounding box center [220, 92] width 440 height 106
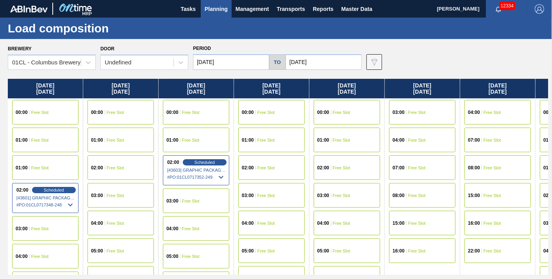
click at [551, 276] on div "Brewery 01CL - Columbus Brewery Door Undefined Period [DATE] to [DATE] Data vie…" at bounding box center [276, 159] width 552 height 240
click at [83, 262] on div "05:00 Free Slot" at bounding box center [120, 251] width 75 height 28
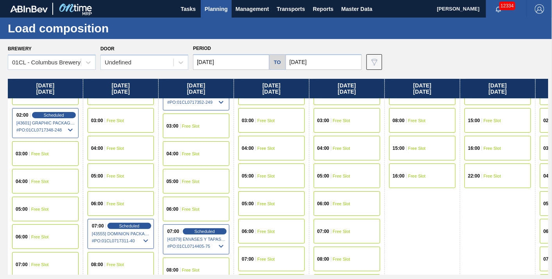
scroll to position [63, 0]
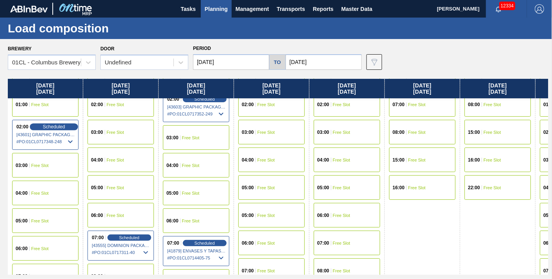
click at [54, 125] on span "Scheduled" at bounding box center [54, 126] width 22 height 5
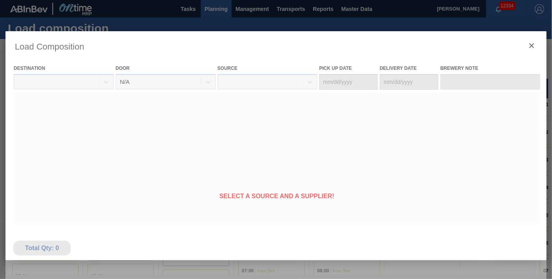
type Date "[DATE]"
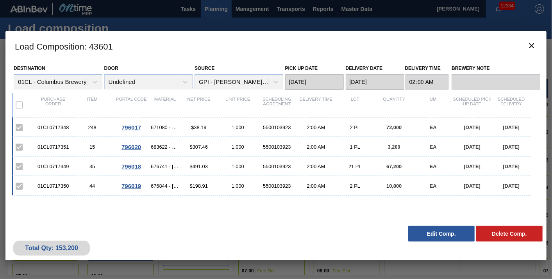
click at [438, 235] on button "Edit Comp." at bounding box center [441, 234] width 66 height 16
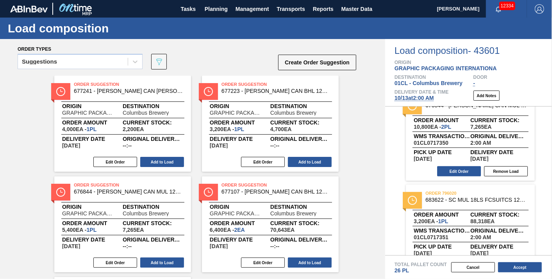
scroll to position [234, 0]
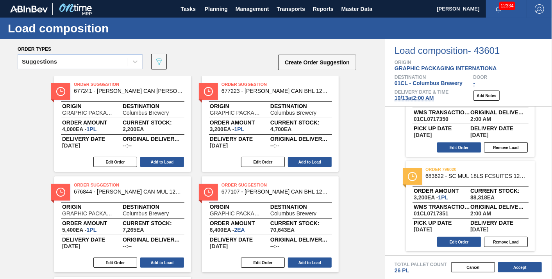
click at [416, 99] on span "[DATE] 2:00 AM" at bounding box center [413, 98] width 39 height 6
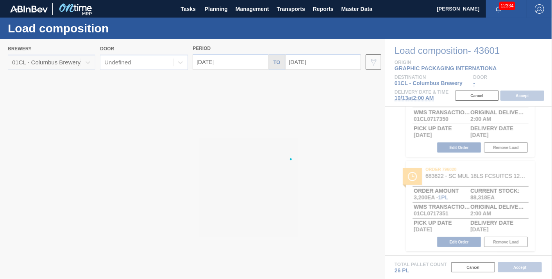
type input "[DATE]"
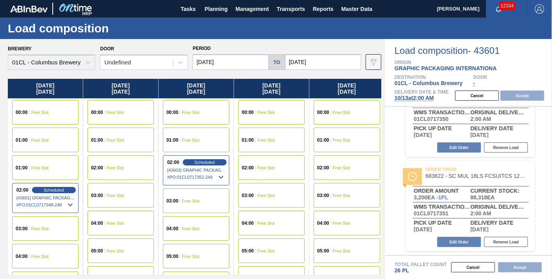
click at [110, 143] on div "01:00 Free Slot" at bounding box center [120, 140] width 66 height 25
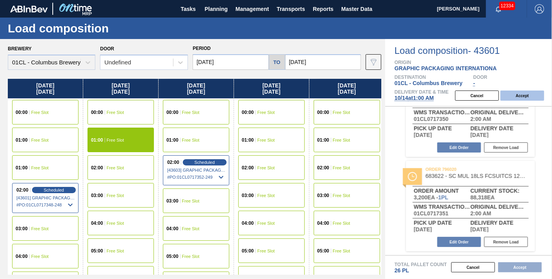
click at [532, 98] on button "Accept" at bounding box center [522, 96] width 44 height 10
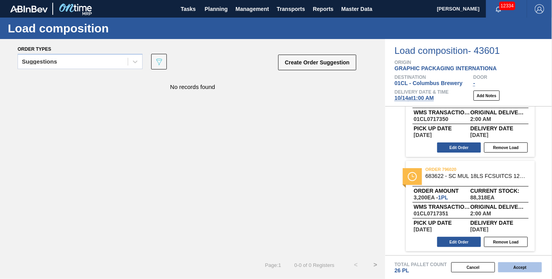
click at [508, 266] on button "Accept" at bounding box center [520, 267] width 44 height 10
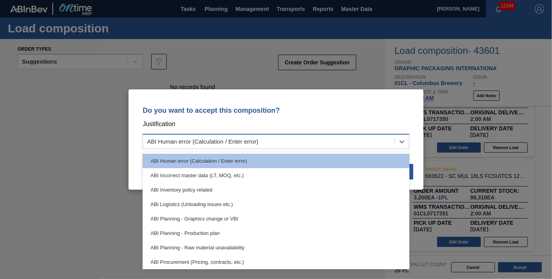
click at [385, 138] on div "ABI Human error (Calculation / Enter error)" at bounding box center [268, 141] width 251 height 11
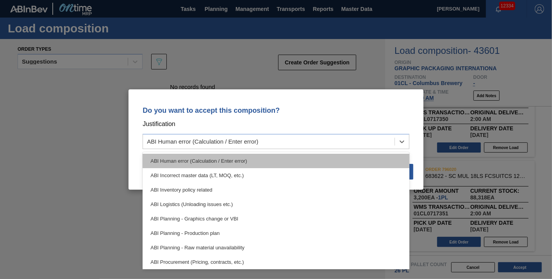
click at [286, 161] on div "ABI Human error (Calculation / Enter error)" at bounding box center [276, 161] width 267 height 14
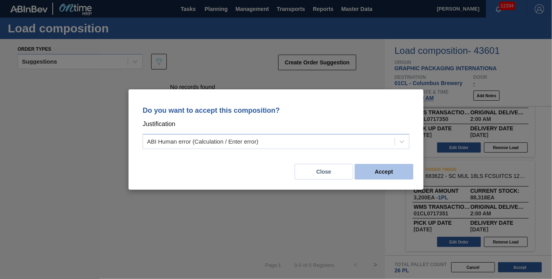
click at [389, 172] on button "Accept" at bounding box center [384, 172] width 59 height 16
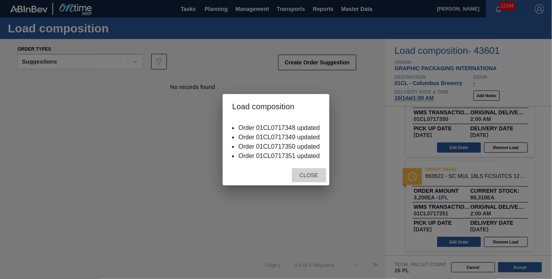
click at [312, 178] on span "Close" at bounding box center [308, 175] width 31 height 6
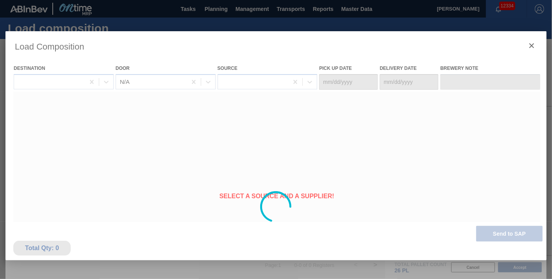
type Date "[DATE]"
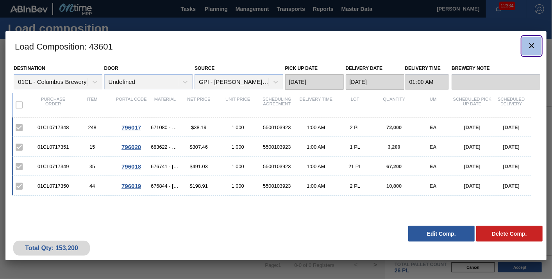
click at [530, 45] on icon "botão de ícone" at bounding box center [531, 45] width 9 height 9
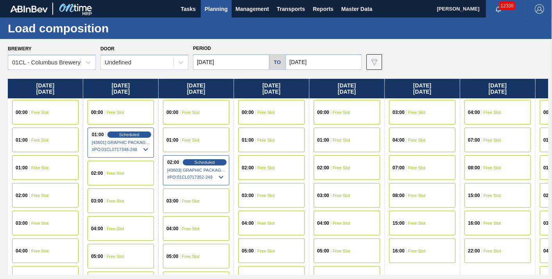
click at [439, 66] on div "Brewery 01CL - Columbus Brewery Door Undefined Period [DATE] to [DATE] Data vie…" at bounding box center [278, 56] width 540 height 27
click at [382, 156] on div "02:00 Free Slot" at bounding box center [346, 168] width 75 height 28
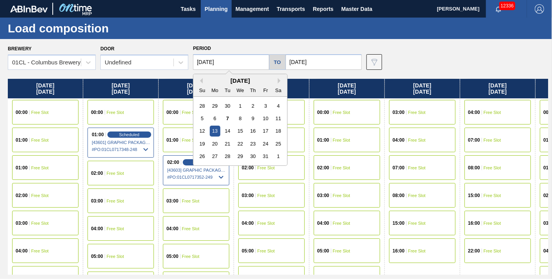
click at [248, 65] on input "[DATE]" at bounding box center [231, 62] width 76 height 16
click at [228, 118] on div "7" at bounding box center [227, 118] width 11 height 11
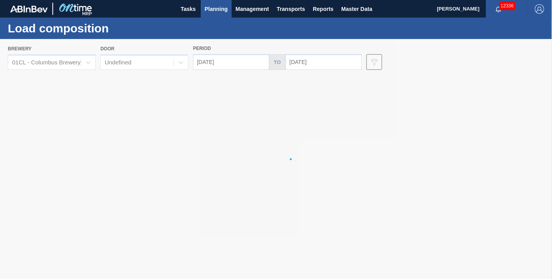
type input "[DATE]"
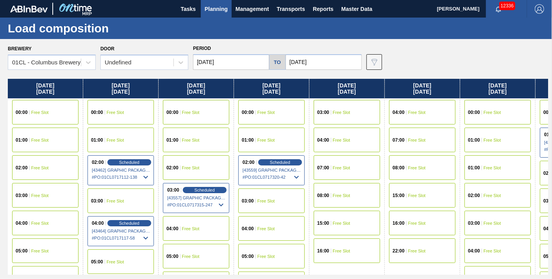
click at [307, 123] on div "00:00 Free Slot" at bounding box center [271, 112] width 75 height 28
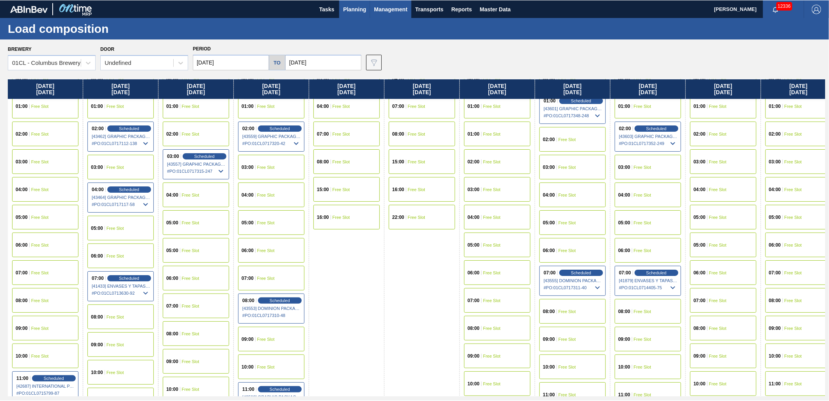
scroll to position [34, 0]
